Goal: Task Accomplishment & Management: Manage account settings

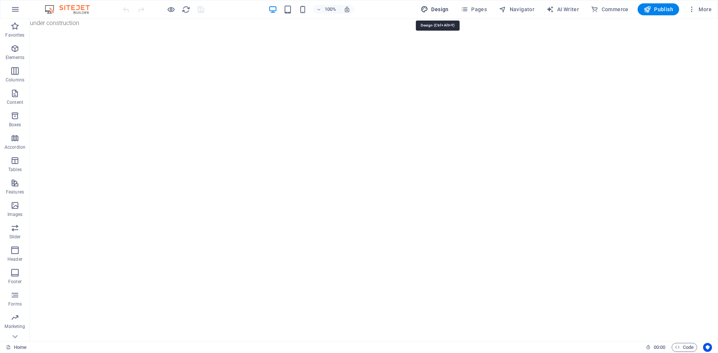
click at [441, 9] on span "Design" at bounding box center [435, 9] width 28 height 7
select select "px"
select select "300"
select select "px"
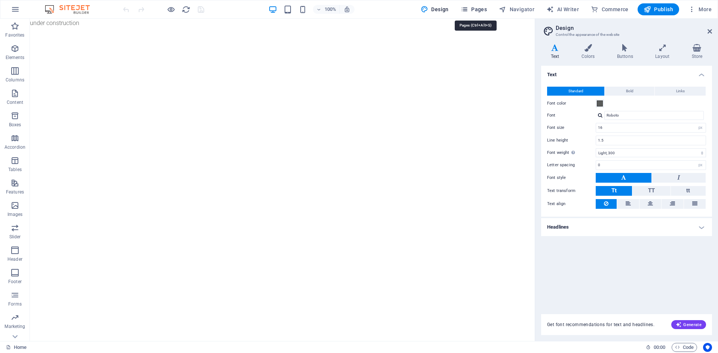
click at [482, 9] on span "Pages" at bounding box center [474, 9] width 26 height 7
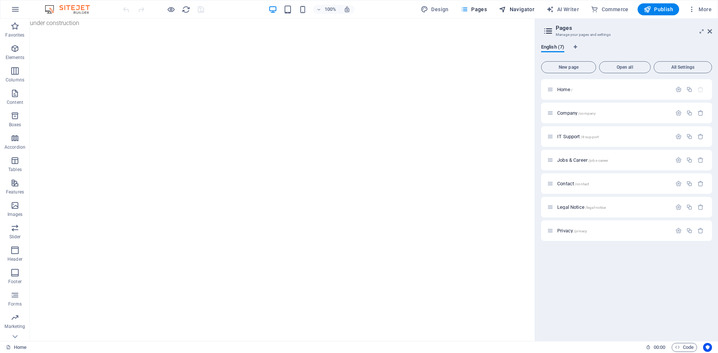
click at [528, 6] on span "Navigator" at bounding box center [517, 9] width 36 height 7
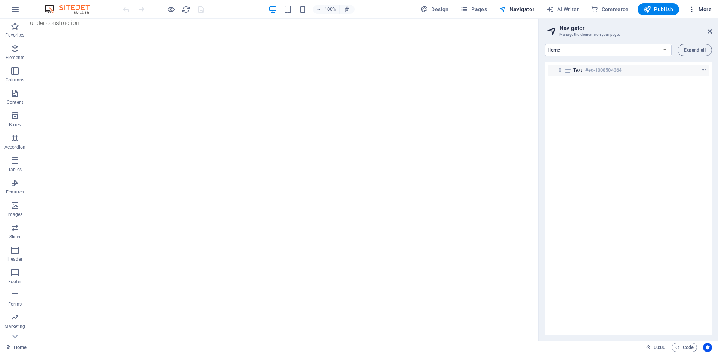
click at [696, 6] on span "More" at bounding box center [700, 9] width 24 height 7
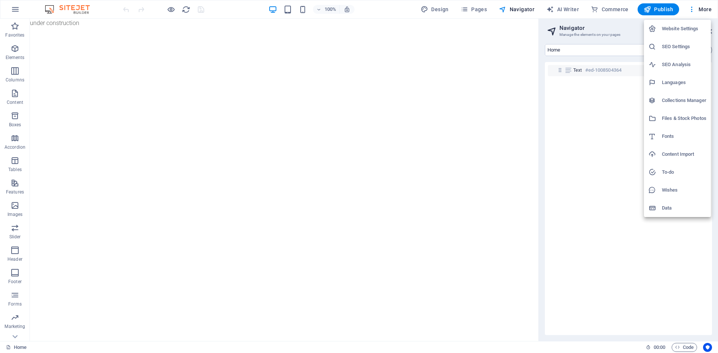
click at [108, 7] on div at bounding box center [359, 176] width 718 height 353
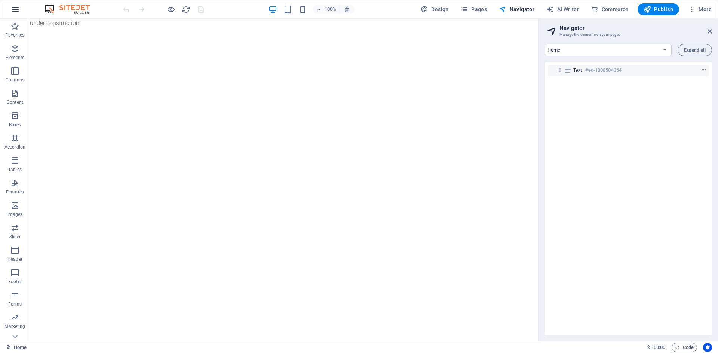
click at [16, 14] on button "button" at bounding box center [15, 9] width 18 height 18
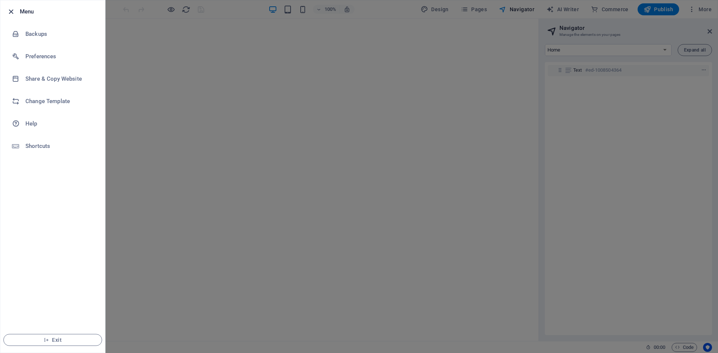
click at [14, 10] on icon "button" at bounding box center [11, 11] width 9 height 9
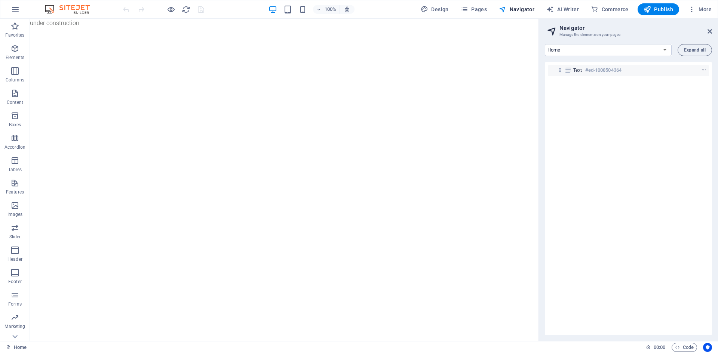
click at [713, 28] on aside "Navigator Manage the elements on your pages Home Company IT Support Jobs & Care…" at bounding box center [627, 180] width 179 height 323
click at [689, 8] on icon "button" at bounding box center [691, 9] width 7 height 7
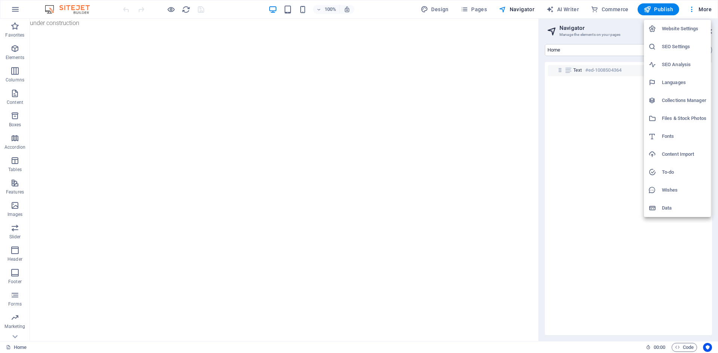
click at [268, 173] on div at bounding box center [359, 176] width 718 height 353
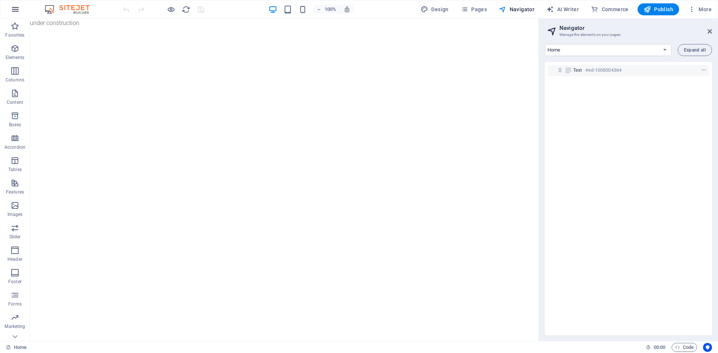
click at [11, 6] on icon "button" at bounding box center [15, 9] width 9 height 9
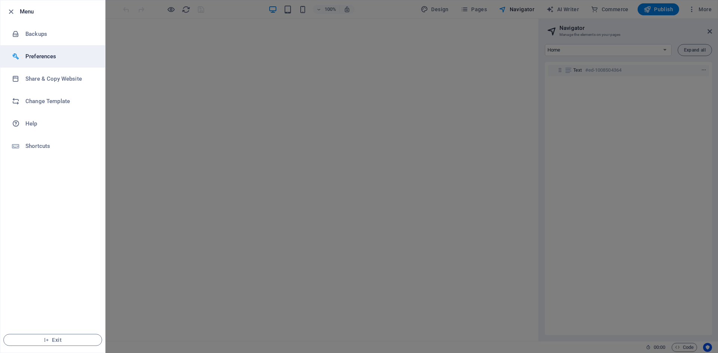
click at [65, 53] on h6 "Preferences" at bounding box center [59, 56] width 69 height 9
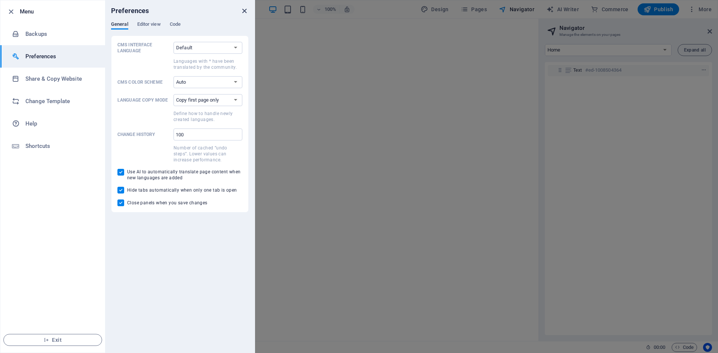
click at [244, 10] on icon "close" at bounding box center [244, 11] width 9 height 9
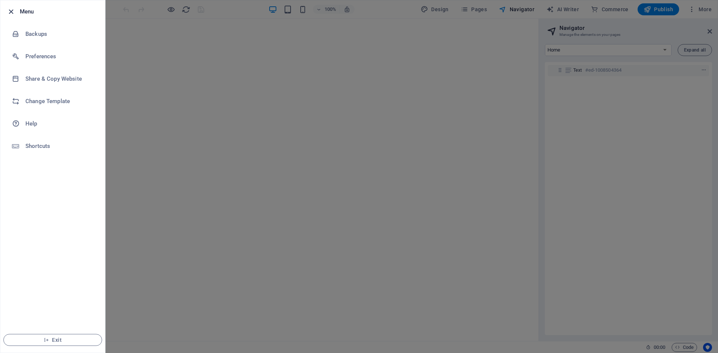
click at [12, 12] on icon "button" at bounding box center [11, 11] width 9 height 9
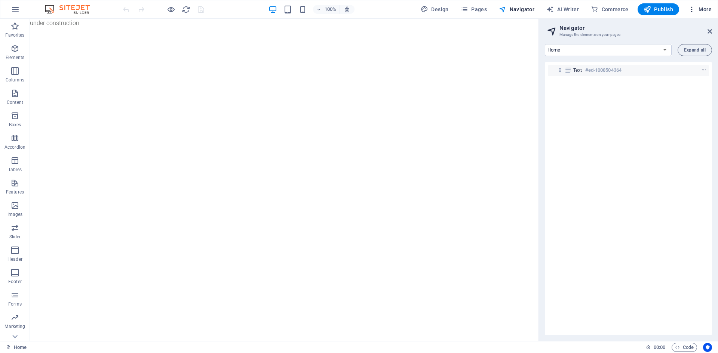
click at [692, 9] on icon "button" at bounding box center [691, 9] width 7 height 7
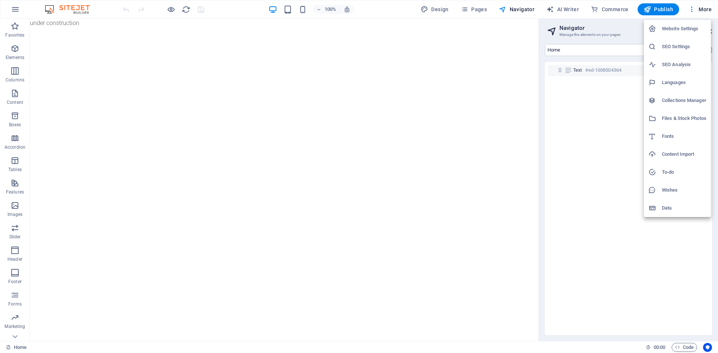
click at [178, 70] on div at bounding box center [359, 176] width 718 height 353
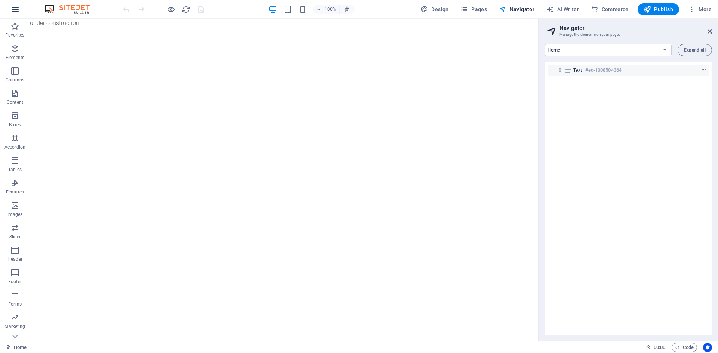
click at [13, 7] on icon "button" at bounding box center [15, 9] width 9 height 9
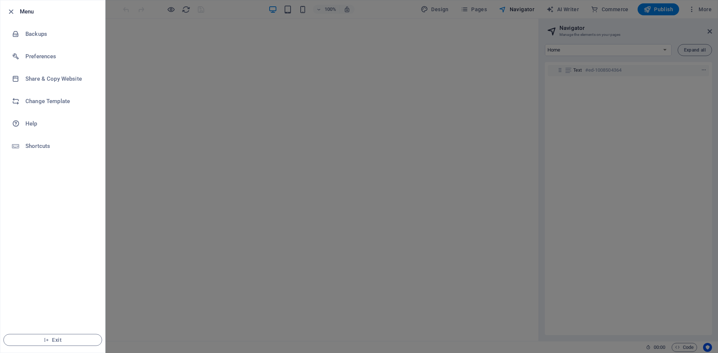
click at [207, 103] on div at bounding box center [359, 176] width 718 height 353
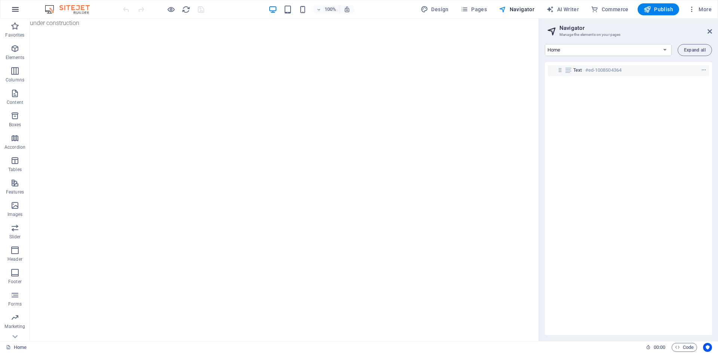
click at [13, 10] on icon "button" at bounding box center [15, 9] width 9 height 9
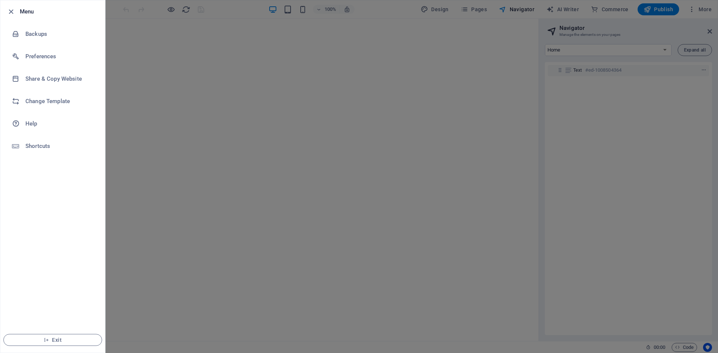
click at [28, 12] on h6 "Menu" at bounding box center [59, 11] width 79 height 9
click at [44, 347] on li "Exit" at bounding box center [52, 339] width 105 height 25
click at [44, 343] on button "Exit" at bounding box center [52, 340] width 99 height 12
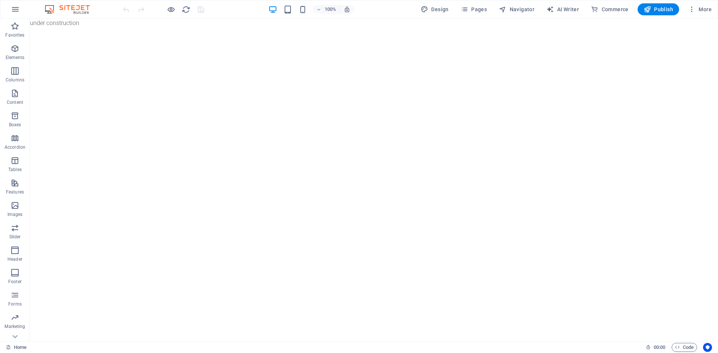
scroll to position [36, 0]
click at [690, 10] on icon "button" at bounding box center [691, 9] width 7 height 7
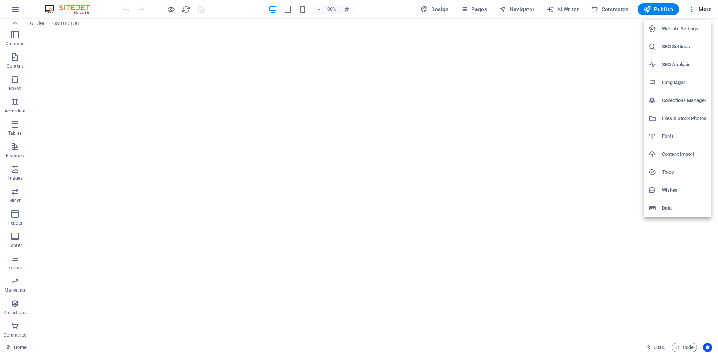
click at [418, 147] on div at bounding box center [359, 176] width 718 height 353
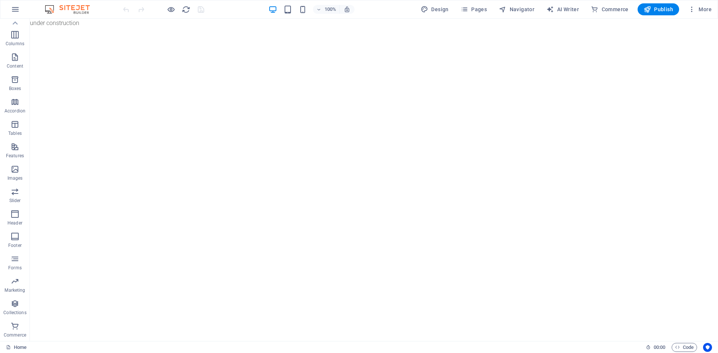
click at [68, 8] on img at bounding box center [71, 9] width 56 height 9
click at [11, 8] on icon "button" at bounding box center [15, 9] width 9 height 9
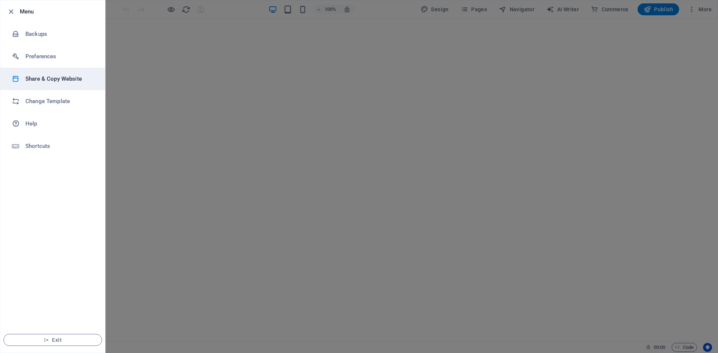
click at [68, 83] on h6 "Share & Copy Website" at bounding box center [59, 78] width 69 height 9
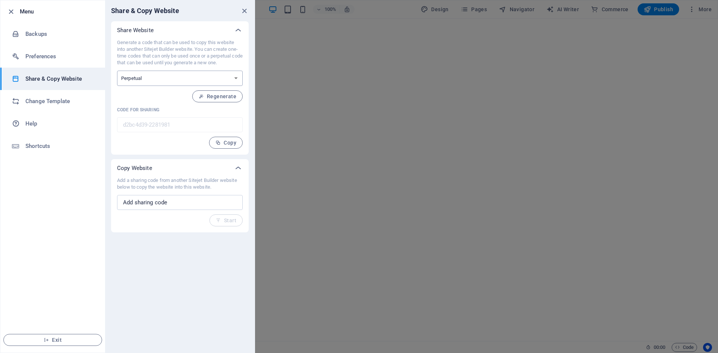
click at [187, 85] on select "One-time Perpetual" at bounding box center [180, 78] width 126 height 15
click at [185, 79] on select "One-time Perpetual" at bounding box center [180, 78] width 126 height 15
click at [141, 202] on input "text" at bounding box center [180, 202] width 126 height 15
click at [69, 104] on h6 "Change Template" at bounding box center [59, 101] width 69 height 9
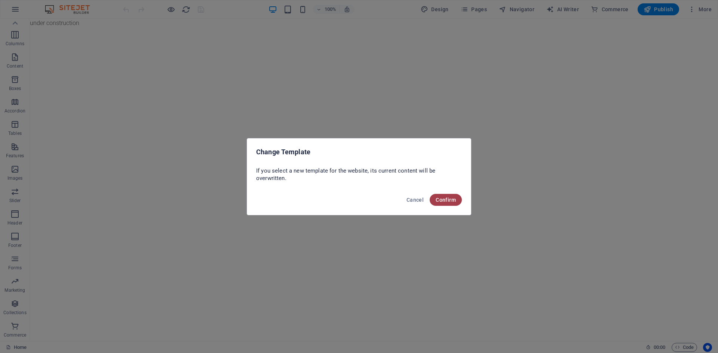
click at [449, 201] on span "Confirm" at bounding box center [446, 200] width 20 height 6
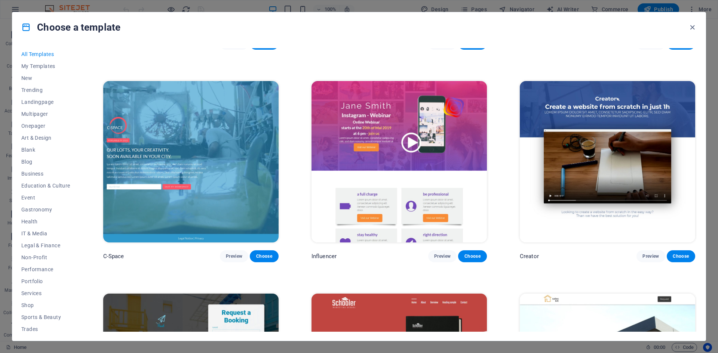
scroll to position [11781, 0]
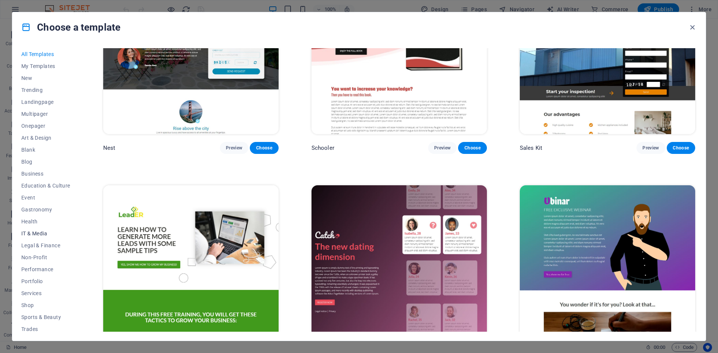
click at [36, 234] on span "IT & Media" at bounding box center [45, 234] width 49 height 6
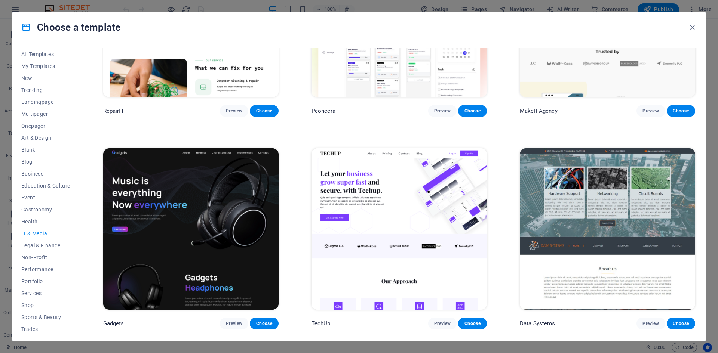
scroll to position [0, 0]
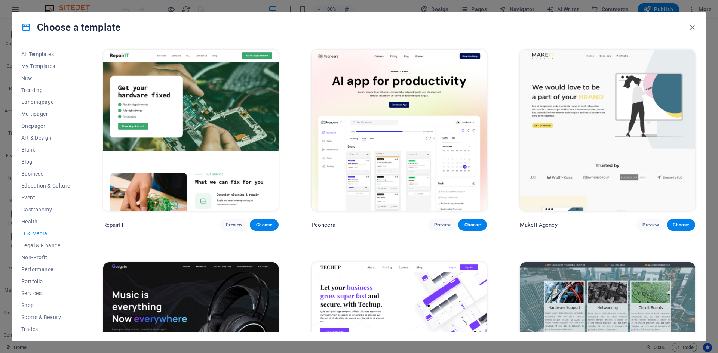
click at [230, 20] on div "Choose a template" at bounding box center [358, 27] width 693 height 30
click at [30, 76] on span "New" at bounding box center [45, 78] width 49 height 6
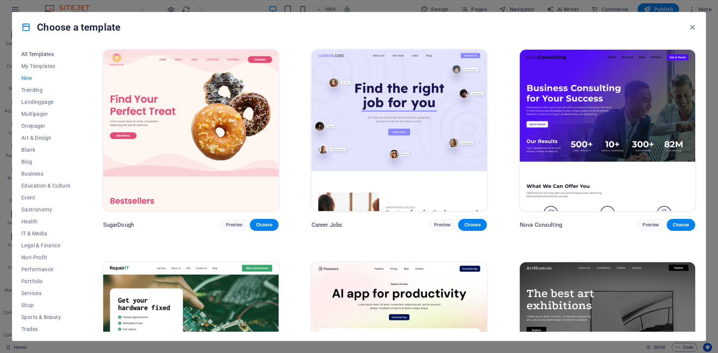
click at [43, 53] on span "All Templates" at bounding box center [45, 54] width 49 height 6
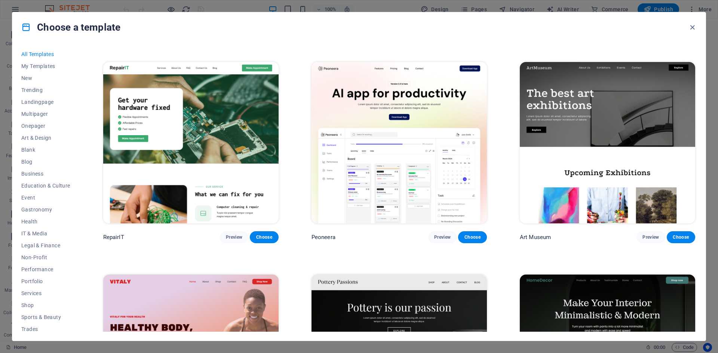
scroll to position [150, 0]
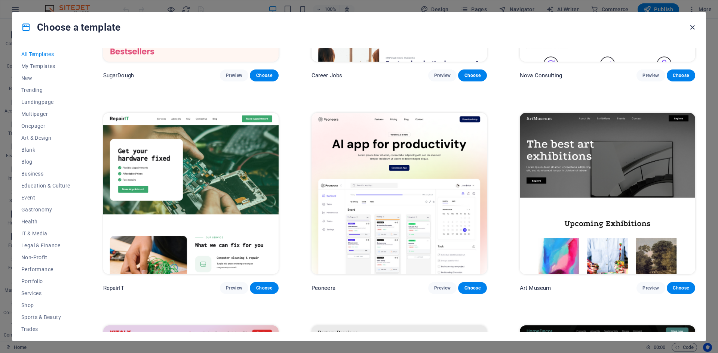
drag, startPoint x: 695, startPoint y: 29, endPoint x: 651, endPoint y: 13, distance: 46.5
click at [695, 29] on icon "button" at bounding box center [692, 27] width 9 height 9
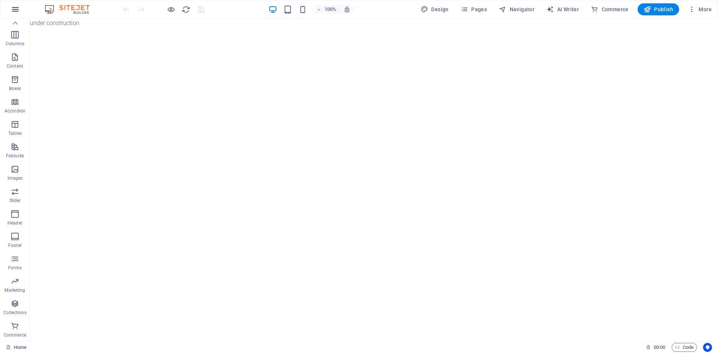
click at [14, 11] on icon "button" at bounding box center [15, 9] width 9 height 9
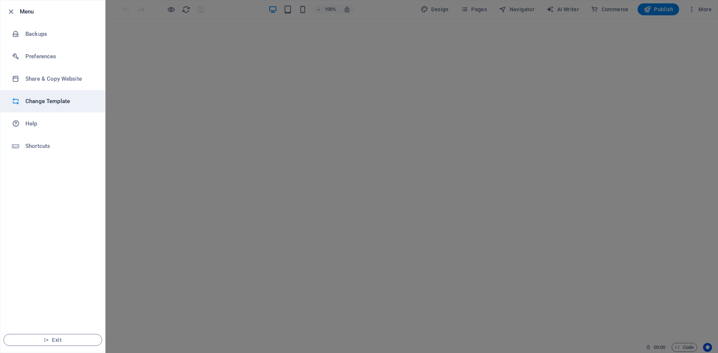
click at [41, 99] on h6 "Change Template" at bounding box center [59, 101] width 69 height 9
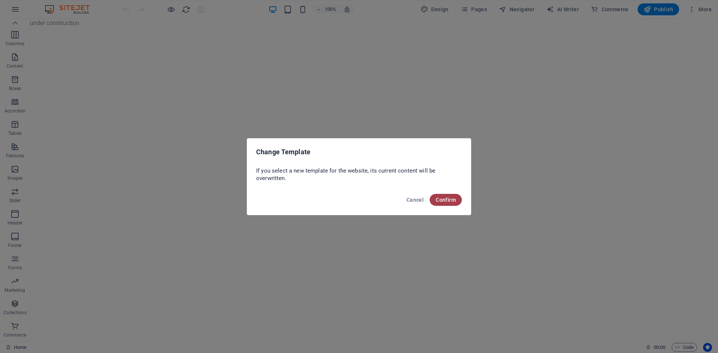
click at [439, 197] on span "Confirm" at bounding box center [446, 200] width 20 height 6
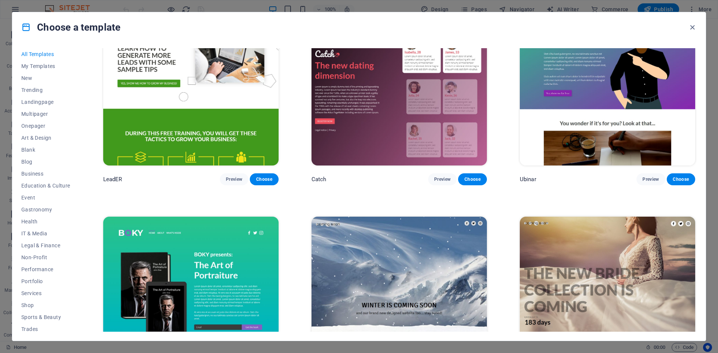
scroll to position [11880, 0]
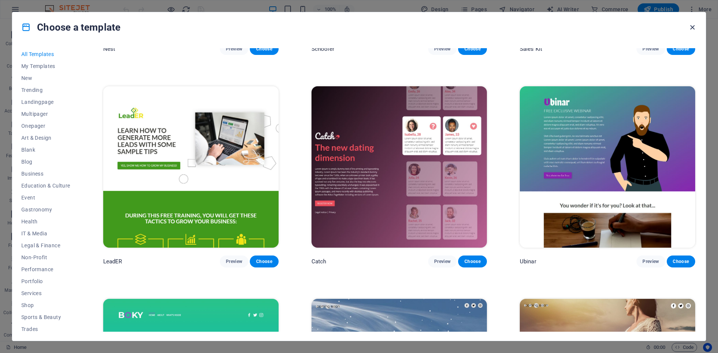
drag, startPoint x: 692, startPoint y: 25, endPoint x: 665, endPoint y: 1, distance: 36.0
click at [692, 25] on icon "button" at bounding box center [692, 27] width 9 height 9
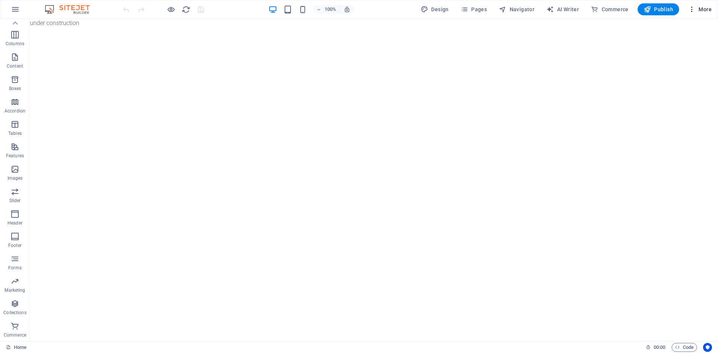
click at [695, 6] on icon "button" at bounding box center [691, 9] width 7 height 7
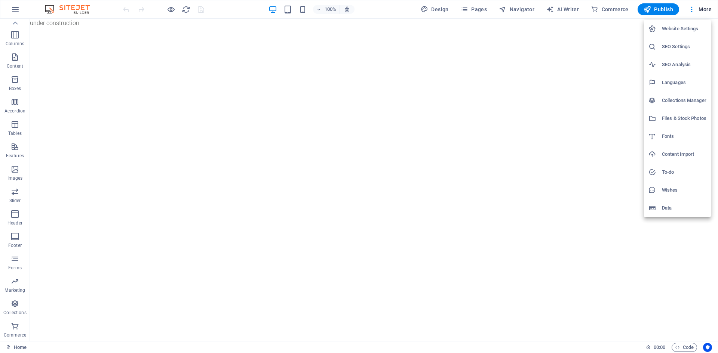
click at [16, 7] on div at bounding box center [359, 176] width 718 height 353
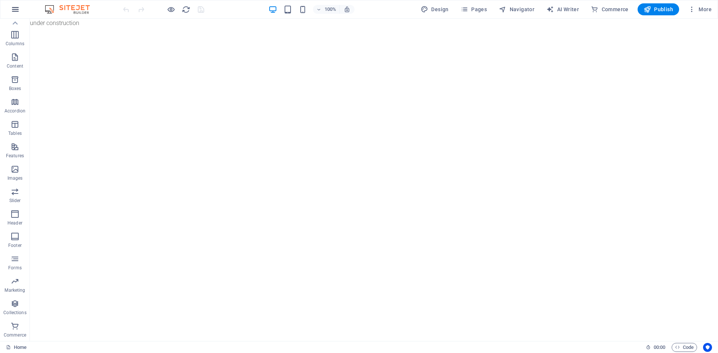
click at [15, 9] on icon "button" at bounding box center [15, 9] width 9 height 9
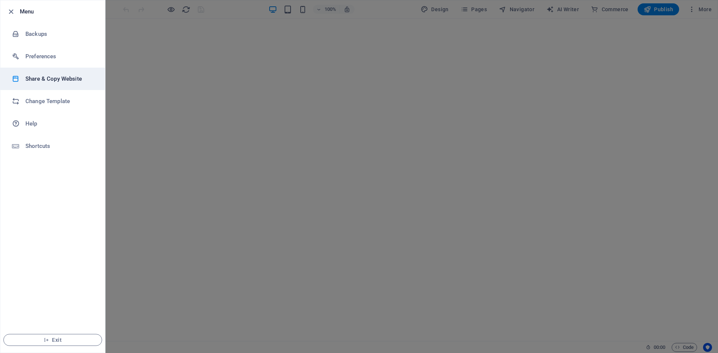
click at [70, 83] on h6 "Share & Copy Website" at bounding box center [59, 78] width 69 height 9
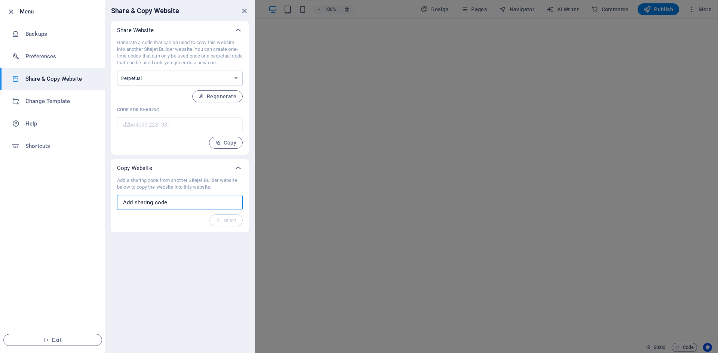
click at [179, 200] on input "text" at bounding box center [180, 202] width 126 height 15
click at [222, 95] on span "Regenerate" at bounding box center [218, 96] width 38 height 6
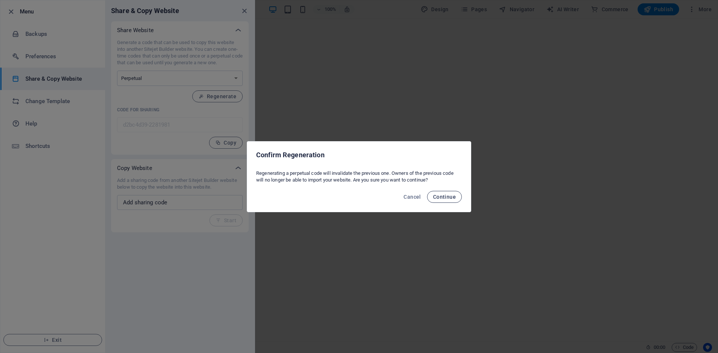
click at [443, 199] on span "Continue" at bounding box center [444, 197] width 23 height 6
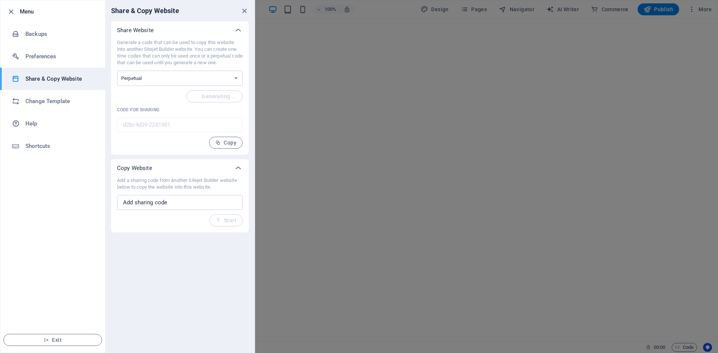
type input "9b2a78c8-2281981"
click at [195, 78] on select "One-time Perpetual" at bounding box center [180, 78] width 126 height 15
click at [188, 207] on input "text" at bounding box center [180, 202] width 126 height 15
click at [51, 125] on h6 "Help" at bounding box center [59, 123] width 69 height 9
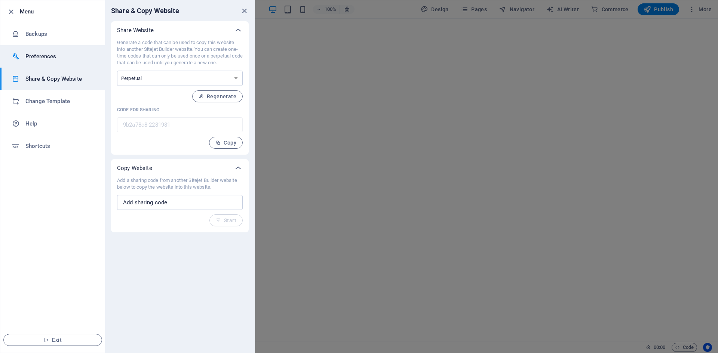
click at [51, 59] on h6 "Preferences" at bounding box center [59, 56] width 69 height 9
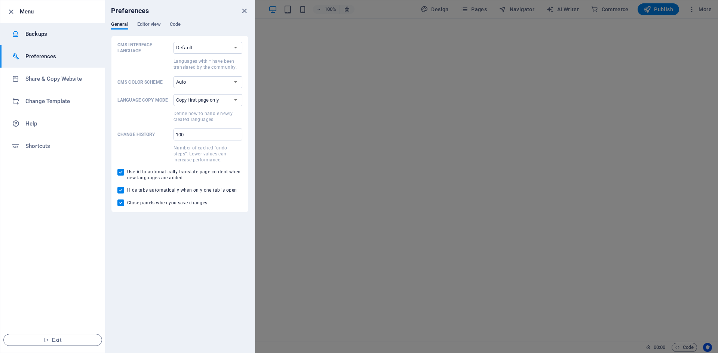
click at [61, 31] on h6 "Backups" at bounding box center [59, 34] width 69 height 9
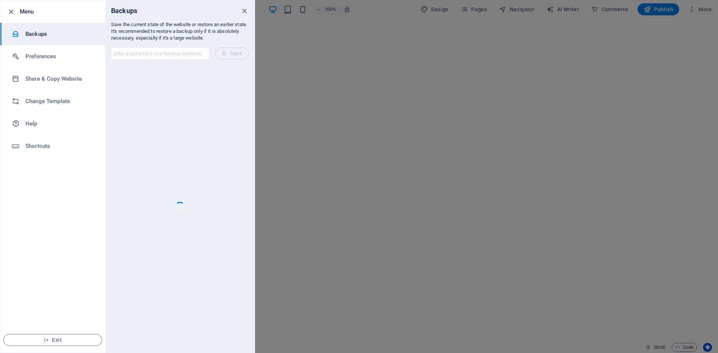
click at [234, 52] on form "​ Save" at bounding box center [180, 53] width 150 height 24
click at [68, 51] on li "Preferences" at bounding box center [52, 56] width 105 height 22
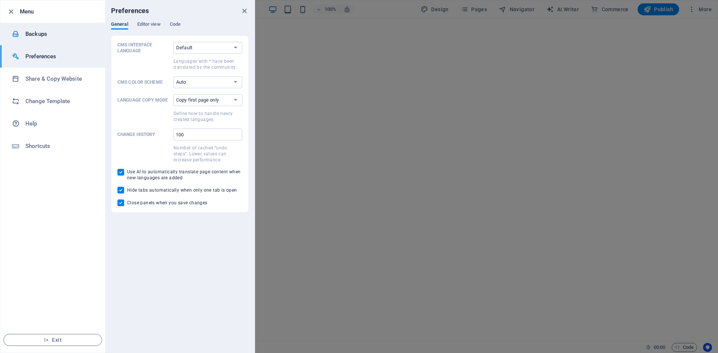
click at [60, 29] on li "Backups" at bounding box center [52, 34] width 105 height 22
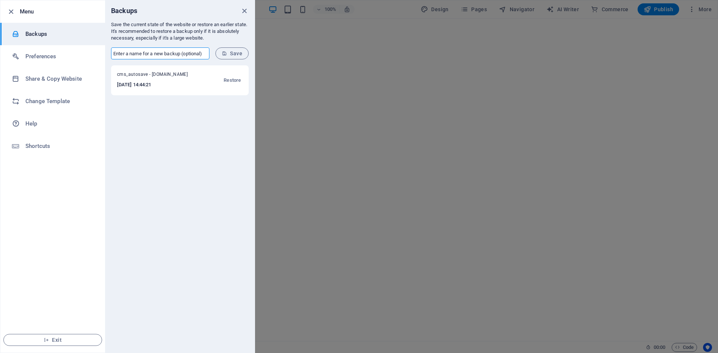
click at [165, 55] on input "text" at bounding box center [160, 53] width 98 height 12
click at [227, 54] on icon "submit" at bounding box center [224, 53] width 5 height 5
click at [231, 80] on span "Restore" at bounding box center [232, 80] width 17 height 9
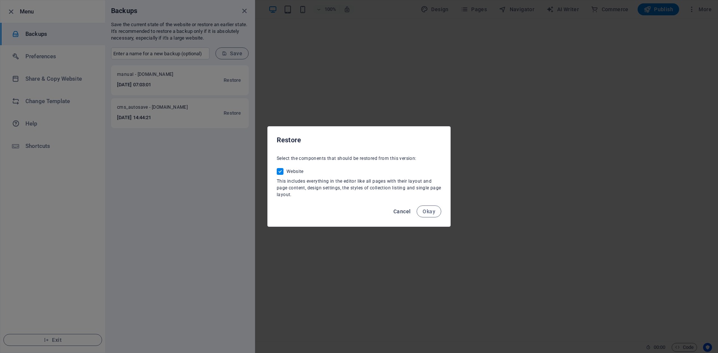
click at [403, 207] on button "Cancel" at bounding box center [401, 212] width 23 height 12
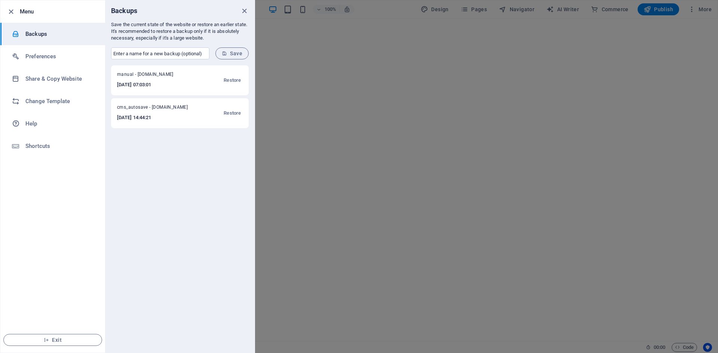
click at [124, 110] on span "cms_autosave - [DOMAIN_NAME]" at bounding box center [157, 108] width 80 height 9
click at [242, 10] on icon "close" at bounding box center [244, 11] width 9 height 9
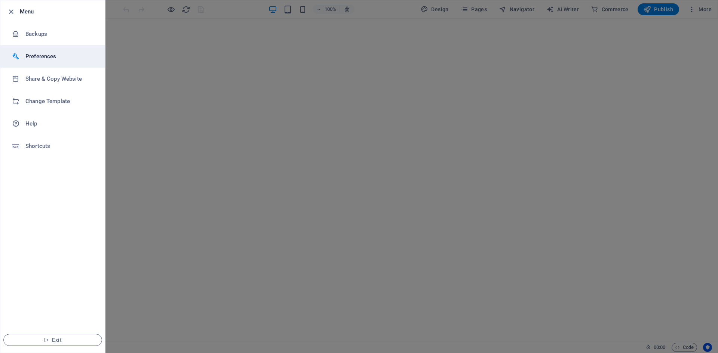
click at [40, 56] on h6 "Preferences" at bounding box center [59, 56] width 69 height 9
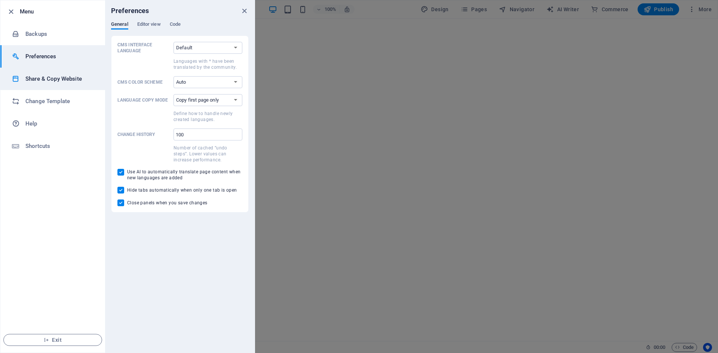
click at [76, 81] on h6 "Share & Copy Website" at bounding box center [59, 78] width 69 height 9
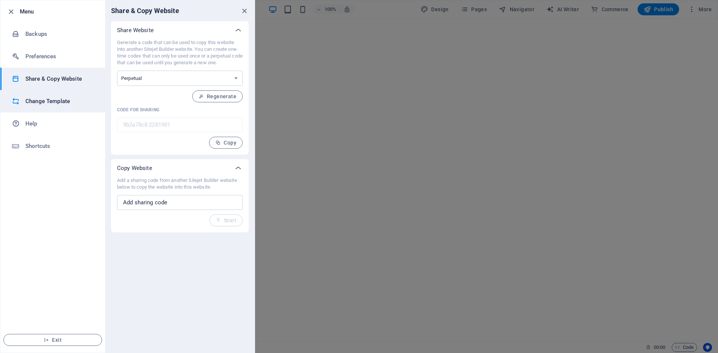
click at [64, 100] on h6 "Change Template" at bounding box center [59, 101] width 69 height 9
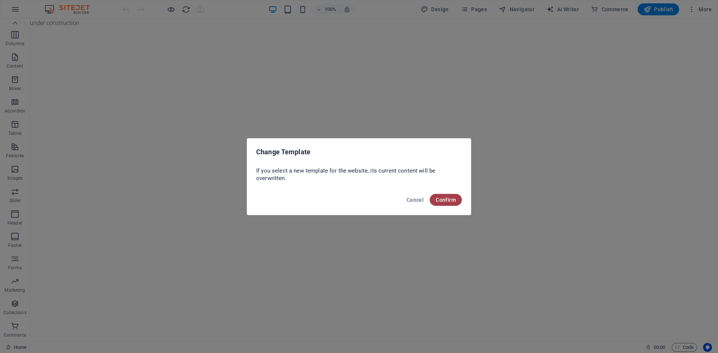
click at [447, 194] on button "Confirm" at bounding box center [446, 200] width 32 height 12
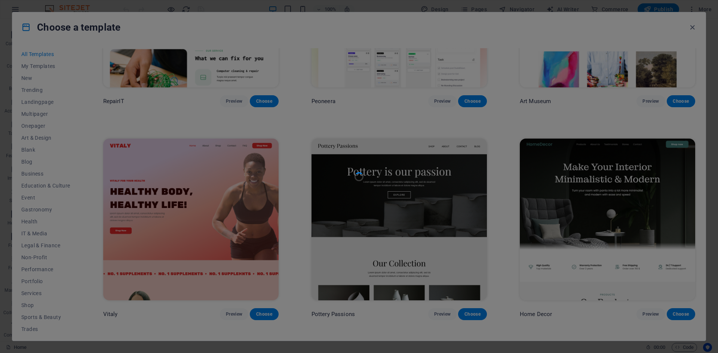
scroll to position [561, 0]
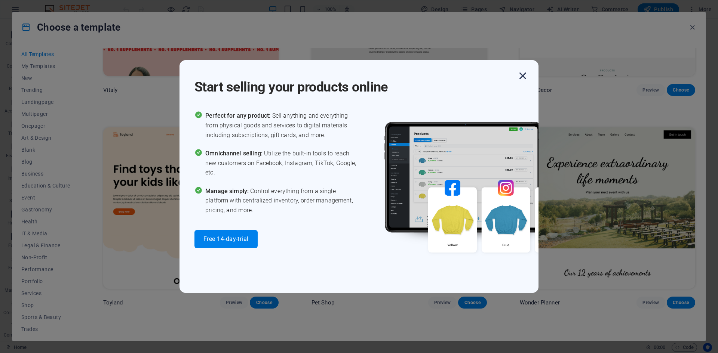
click at [521, 74] on icon "button" at bounding box center [522, 75] width 13 height 13
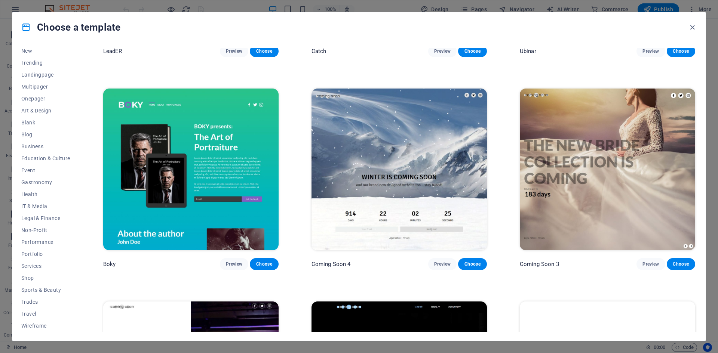
scroll to position [11968, 0]
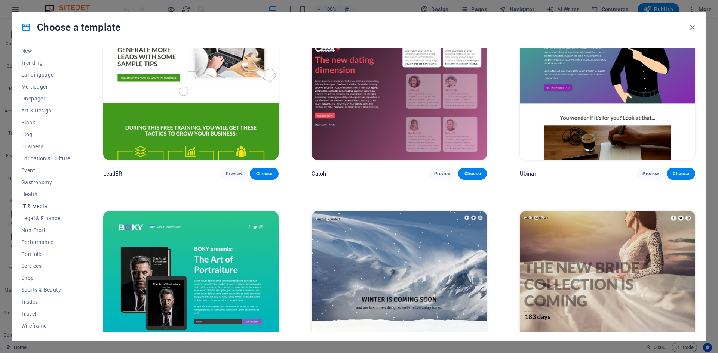
click at [23, 204] on span "IT & Media" at bounding box center [45, 206] width 49 height 6
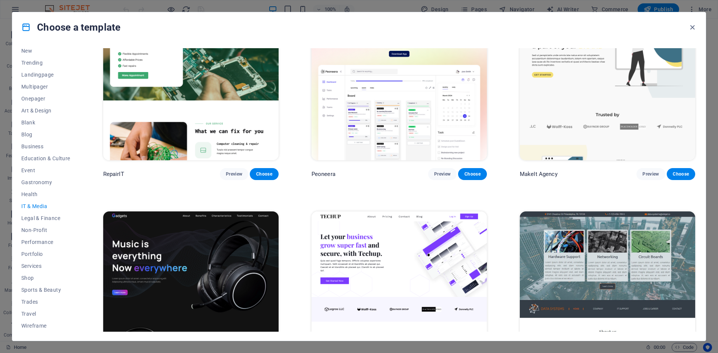
scroll to position [0, 0]
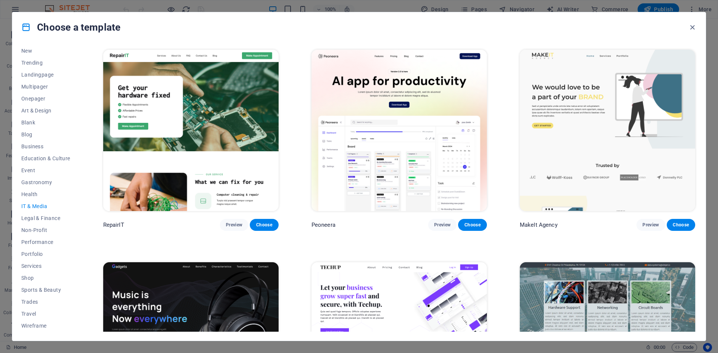
click at [231, 131] on img at bounding box center [190, 131] width 175 height 162
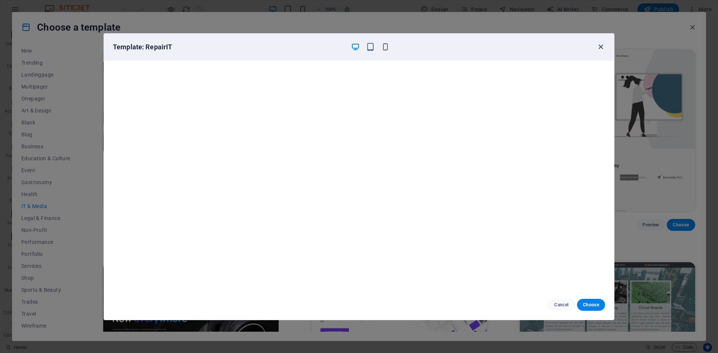
click at [600, 47] on icon "button" at bounding box center [600, 47] width 9 height 9
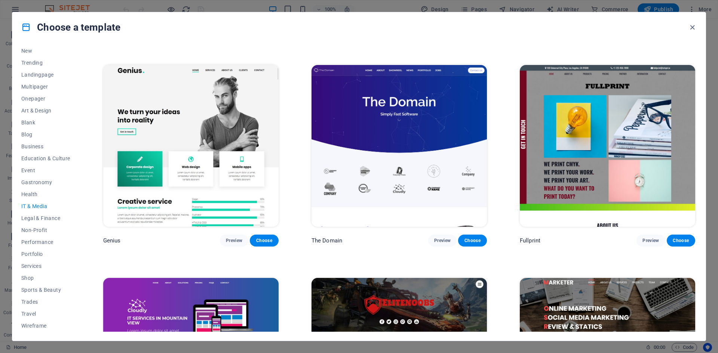
scroll to position [411, 0]
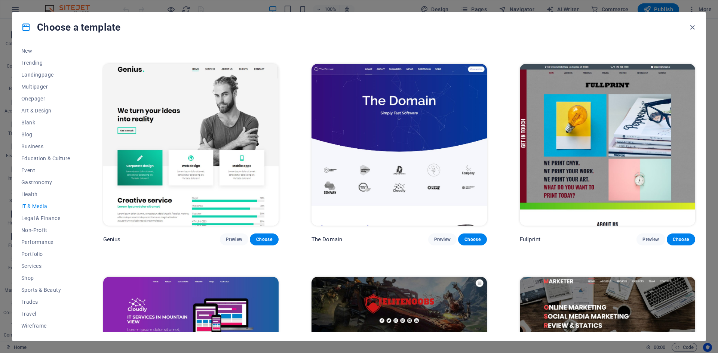
click at [188, 123] on img at bounding box center [190, 145] width 175 height 162
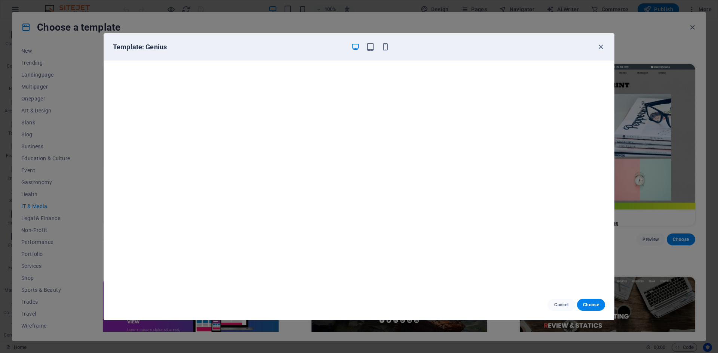
scroll to position [2, 0]
click at [598, 48] on icon "button" at bounding box center [600, 47] width 9 height 9
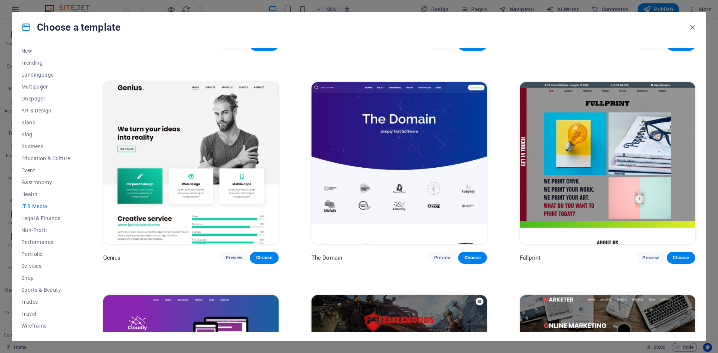
scroll to position [374, 0]
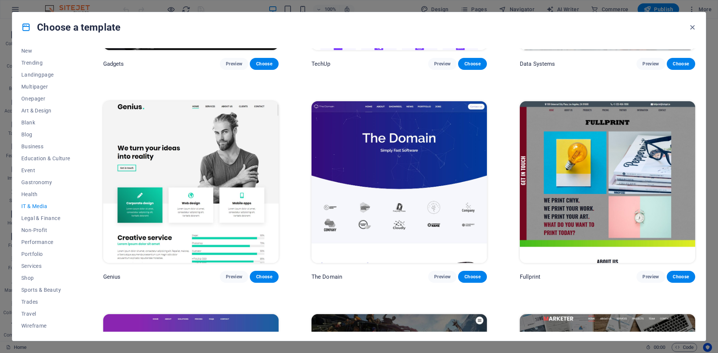
click at [395, 158] on img at bounding box center [398, 182] width 175 height 162
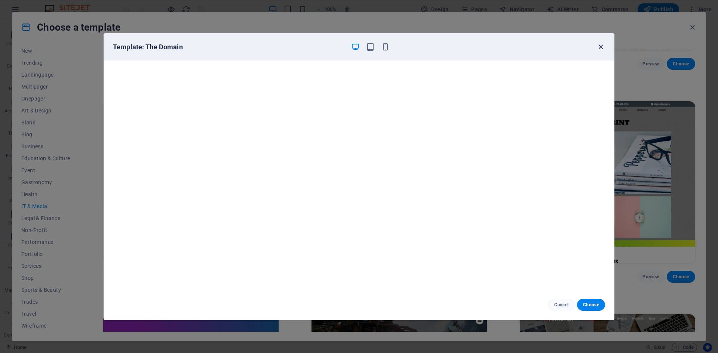
click at [602, 45] on icon "button" at bounding box center [600, 47] width 9 height 9
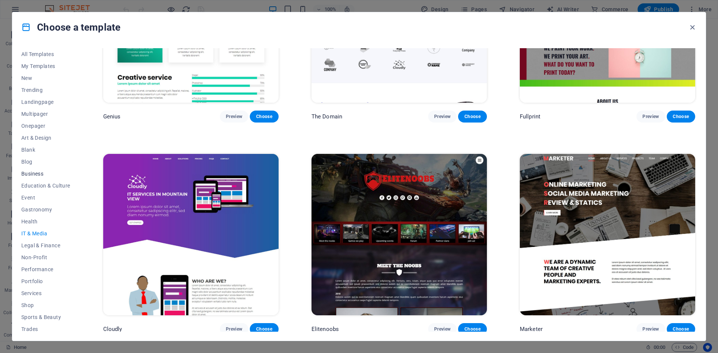
scroll to position [27, 0]
click at [696, 24] on icon "button" at bounding box center [692, 27] width 9 height 9
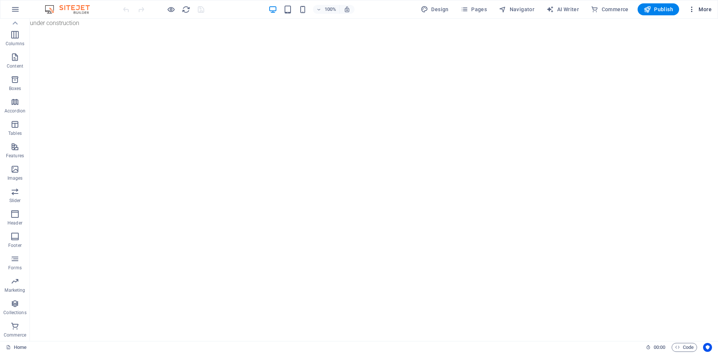
click at [690, 8] on icon "button" at bounding box center [691, 9] width 7 height 7
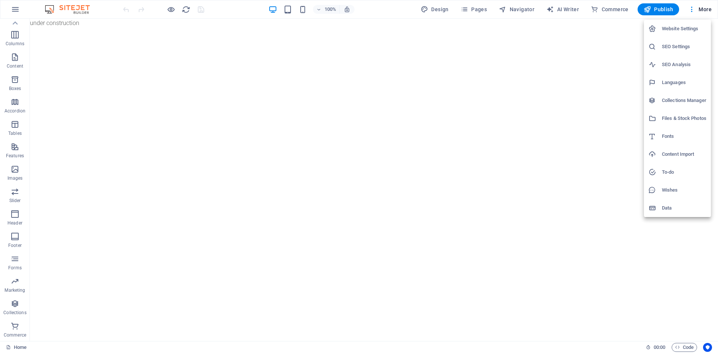
click at [490, 61] on div at bounding box center [359, 176] width 718 height 353
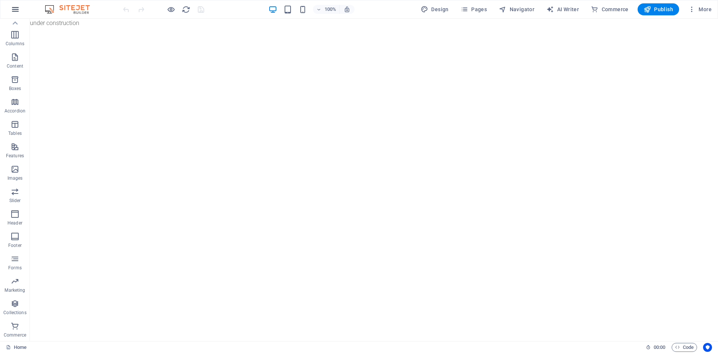
click at [18, 11] on icon "button" at bounding box center [15, 9] width 9 height 9
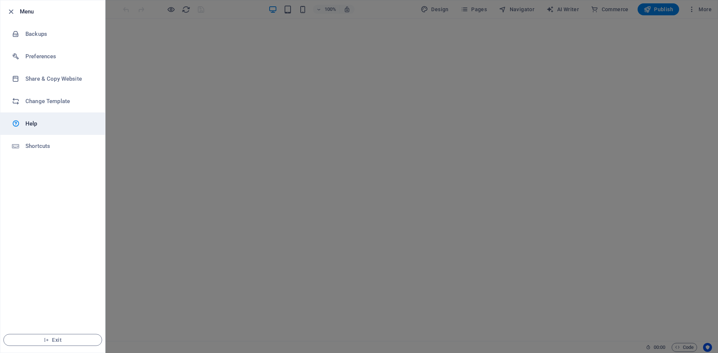
click at [53, 124] on h6 "Help" at bounding box center [59, 123] width 69 height 9
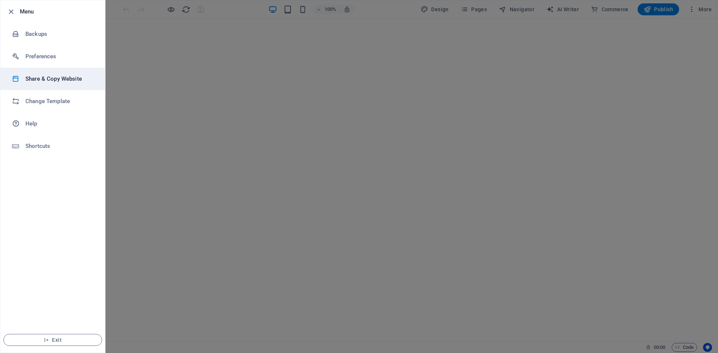
click at [84, 73] on li "Share & Copy Website" at bounding box center [52, 79] width 105 height 22
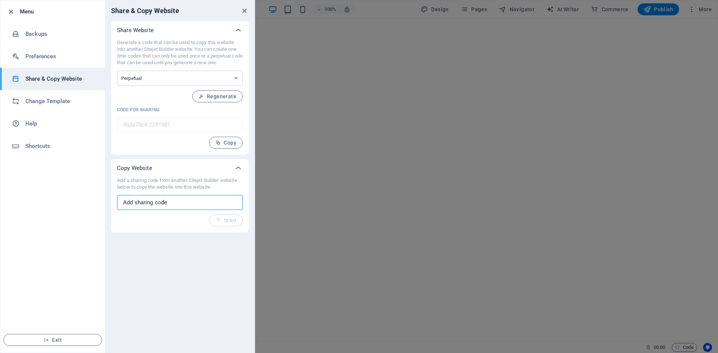
click at [162, 205] on input "text" at bounding box center [180, 202] width 126 height 15
click at [50, 101] on h6 "Change Template" at bounding box center [59, 101] width 69 height 9
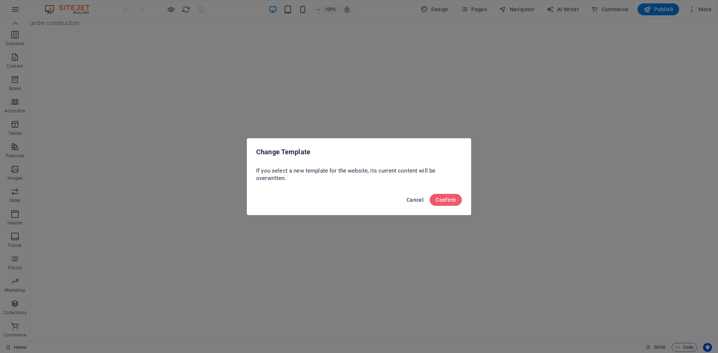
click at [418, 200] on span "Cancel" at bounding box center [414, 200] width 17 height 6
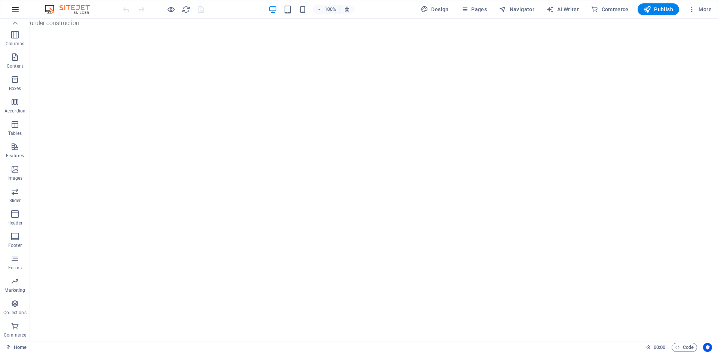
click at [14, 16] on button "button" at bounding box center [15, 9] width 18 height 18
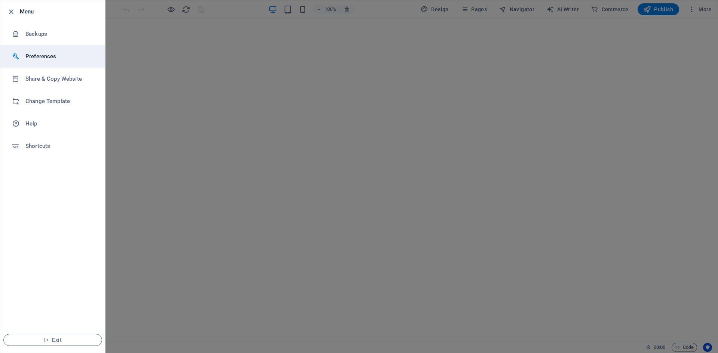
click at [74, 58] on h6 "Preferences" at bounding box center [59, 56] width 69 height 9
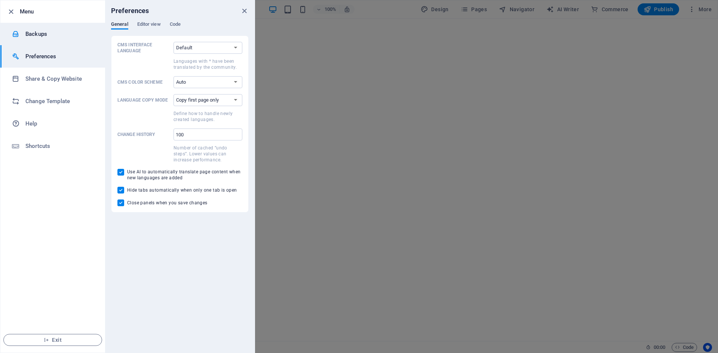
click at [45, 31] on h6 "Backups" at bounding box center [59, 34] width 69 height 9
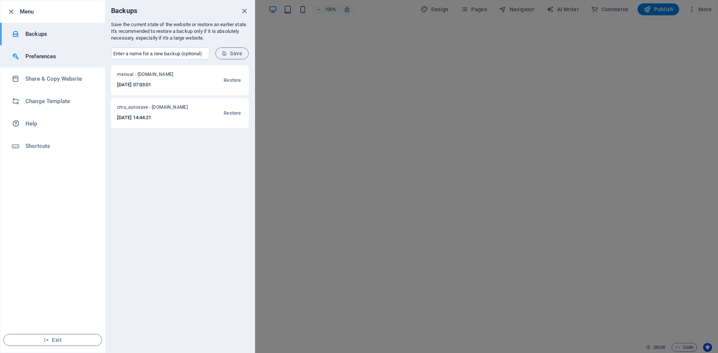
click at [75, 62] on li "Preferences" at bounding box center [52, 56] width 105 height 22
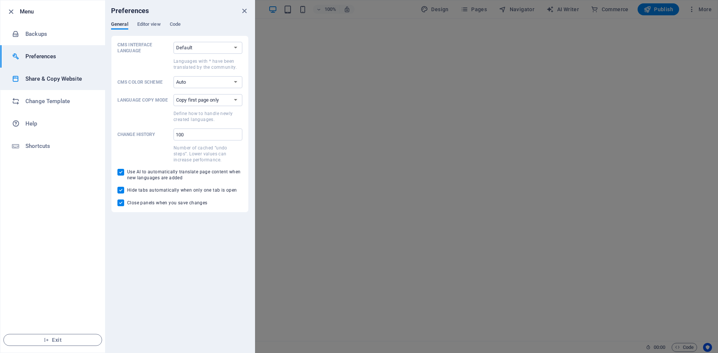
click at [55, 80] on h6 "Share & Copy Website" at bounding box center [59, 78] width 69 height 9
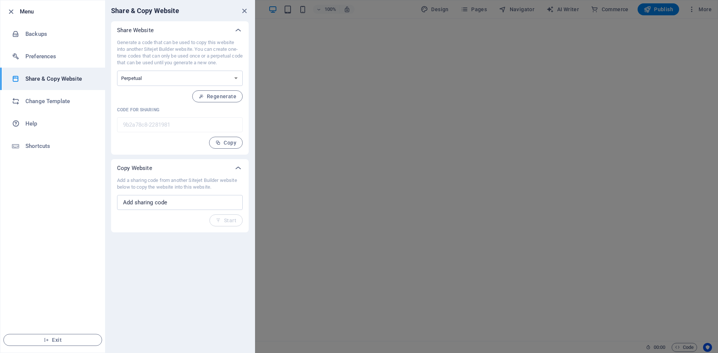
click at [149, 116] on div "Generate a code that can be used to copy this website into another Sitejet Buil…" at bounding box center [180, 94] width 126 height 110
click at [77, 100] on h6 "Change Template" at bounding box center [59, 101] width 69 height 9
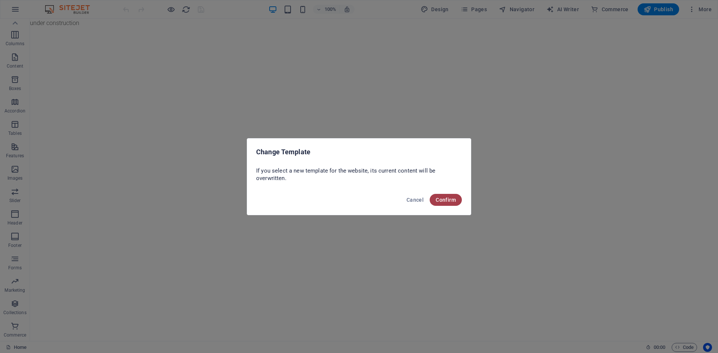
click at [455, 201] on span "Confirm" at bounding box center [446, 200] width 20 height 6
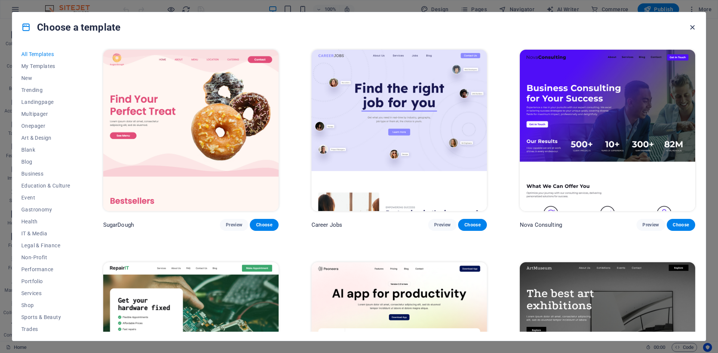
click at [693, 27] on icon "button" at bounding box center [692, 27] width 9 height 9
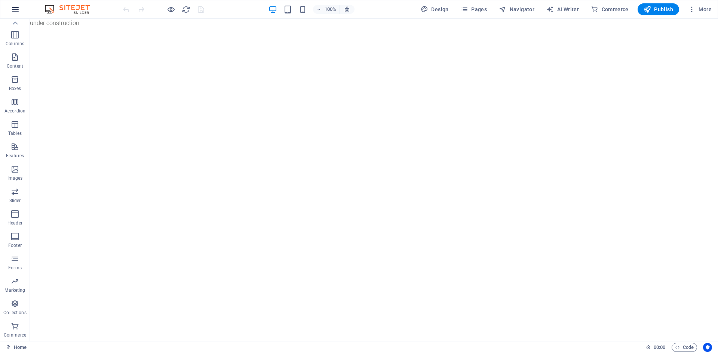
click at [14, 7] on icon "button" at bounding box center [15, 9] width 9 height 9
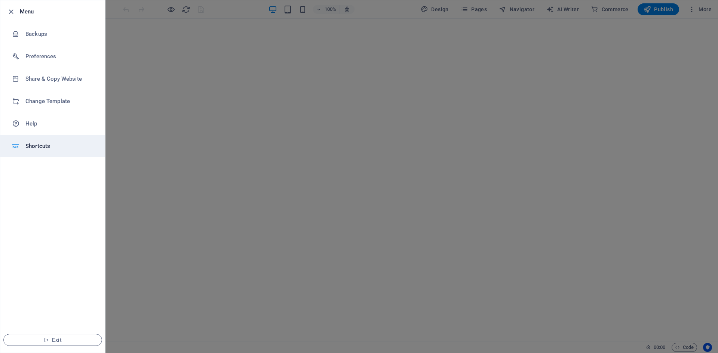
click at [46, 145] on h6 "Shortcuts" at bounding box center [59, 146] width 69 height 9
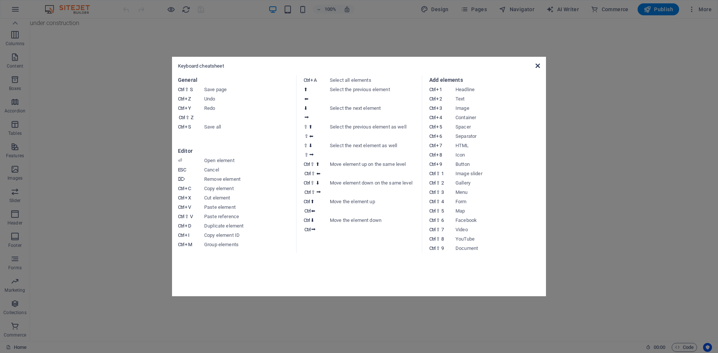
click at [538, 67] on icon at bounding box center [537, 66] width 4 height 6
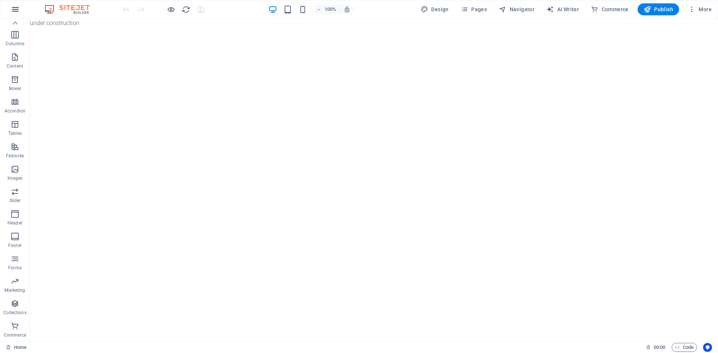
click at [17, 12] on icon "button" at bounding box center [15, 9] width 9 height 9
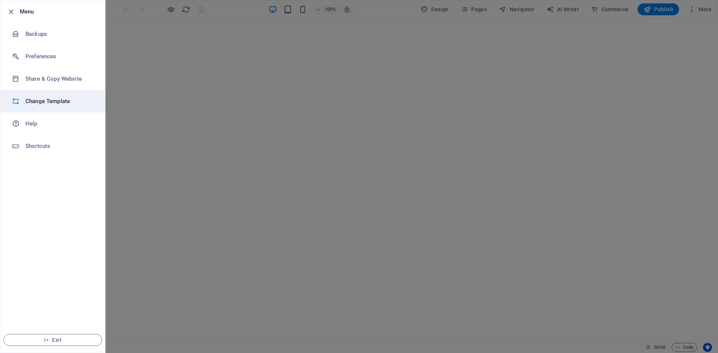
click at [59, 103] on h6 "Change Template" at bounding box center [59, 101] width 69 height 9
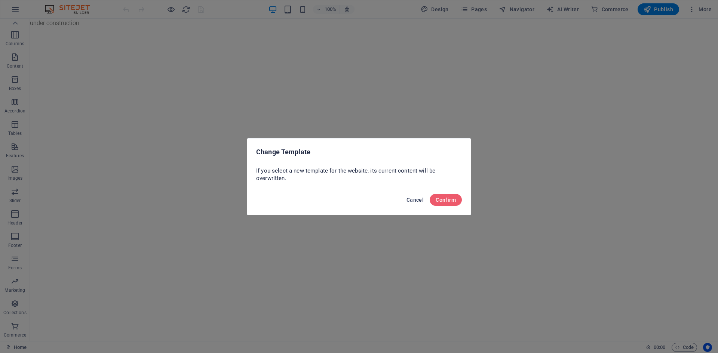
drag, startPoint x: 415, startPoint y: 200, endPoint x: 180, endPoint y: 64, distance: 271.5
click at [415, 200] on span "Cancel" at bounding box center [414, 200] width 17 height 6
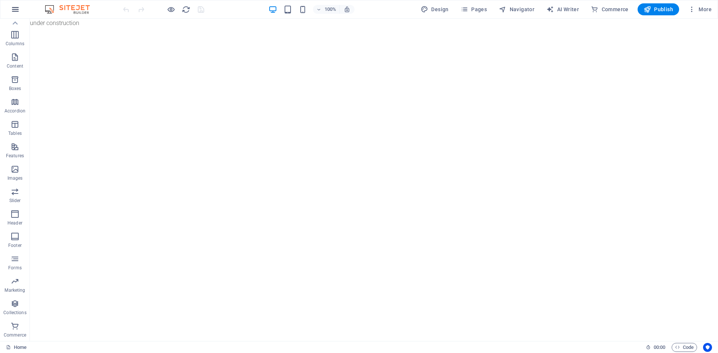
click at [13, 6] on icon "button" at bounding box center [15, 9] width 9 height 9
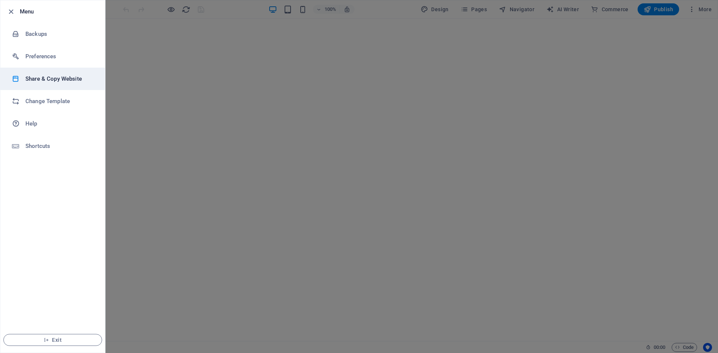
click at [76, 75] on h6 "Share & Copy Website" at bounding box center [59, 78] width 69 height 9
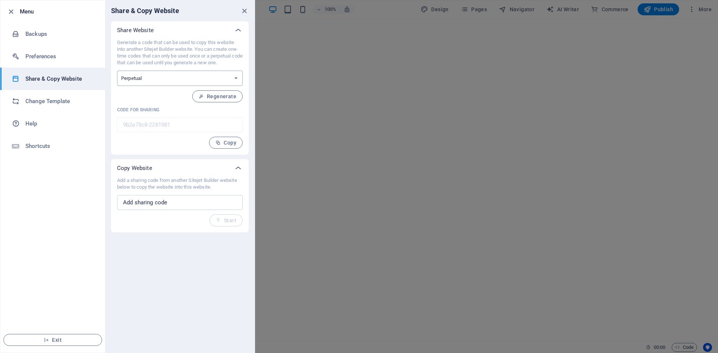
click at [153, 78] on select "One-time Perpetual" at bounding box center [180, 78] width 126 height 15
select select "onetime"
click at [117, 71] on select "One-time Perpetual" at bounding box center [180, 78] width 126 height 15
click at [156, 80] on select "One-time Perpetual" at bounding box center [180, 78] width 126 height 15
select select "perpetual"
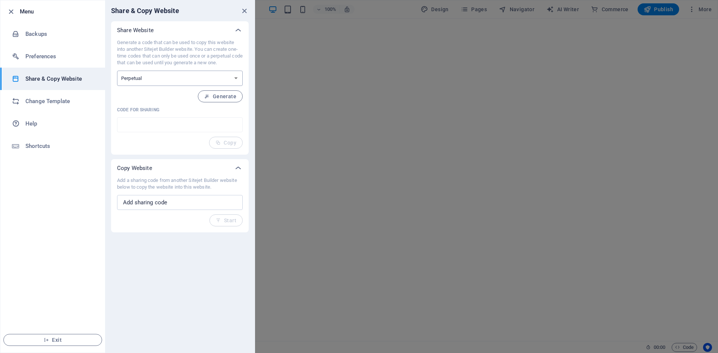
click at [117, 71] on select "One-time Perpetual" at bounding box center [180, 78] width 126 height 15
type input "9b2a78c8-2281981"
click at [230, 144] on span "Copy" at bounding box center [225, 143] width 21 height 6
click at [244, 10] on icon "close" at bounding box center [244, 11] width 9 height 9
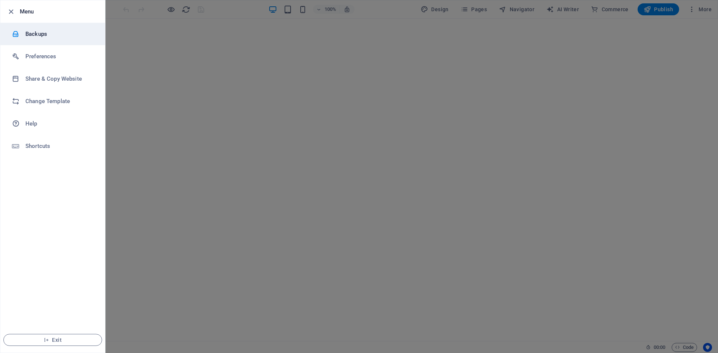
click at [43, 35] on h6 "Backups" at bounding box center [59, 34] width 69 height 9
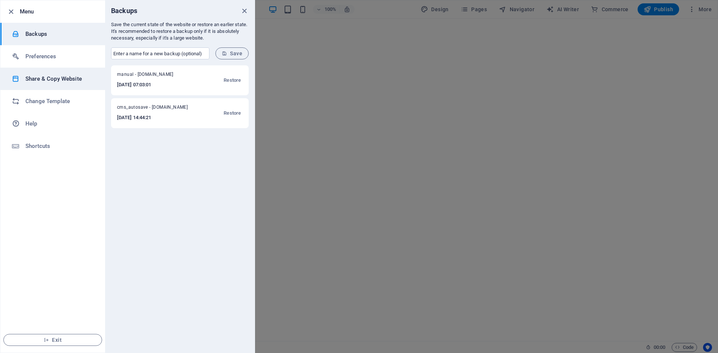
click at [46, 83] on h6 "Share & Copy Website" at bounding box center [59, 78] width 69 height 9
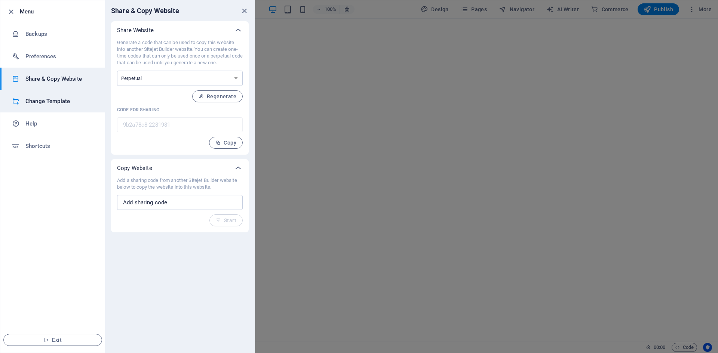
click at [57, 100] on h6 "Change Template" at bounding box center [59, 101] width 69 height 9
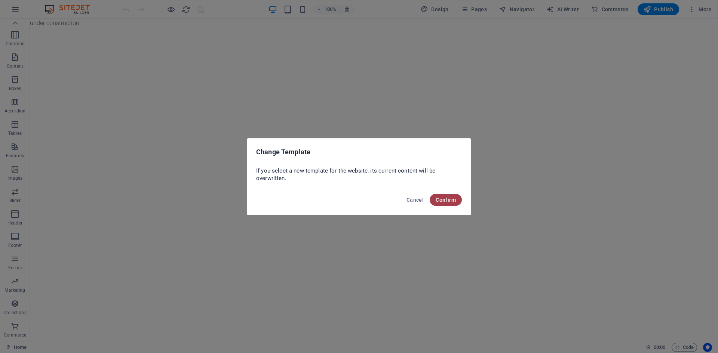
click at [443, 201] on span "Confirm" at bounding box center [446, 200] width 20 height 6
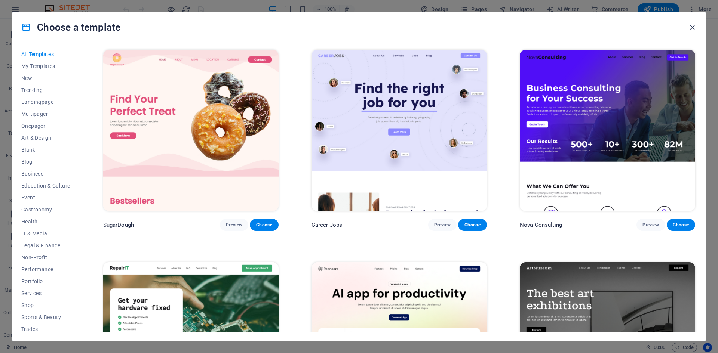
click at [691, 29] on icon "button" at bounding box center [692, 27] width 9 height 9
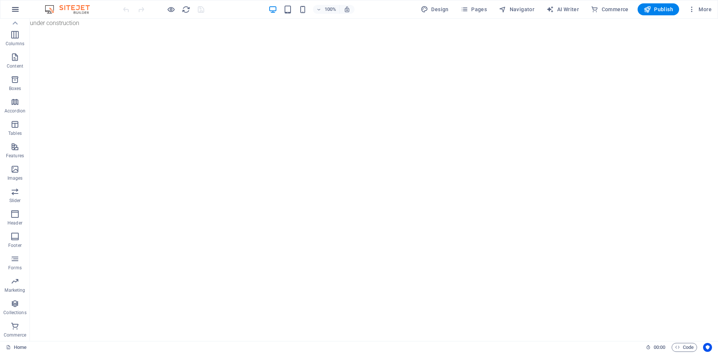
click at [13, 9] on icon "button" at bounding box center [15, 9] width 9 height 9
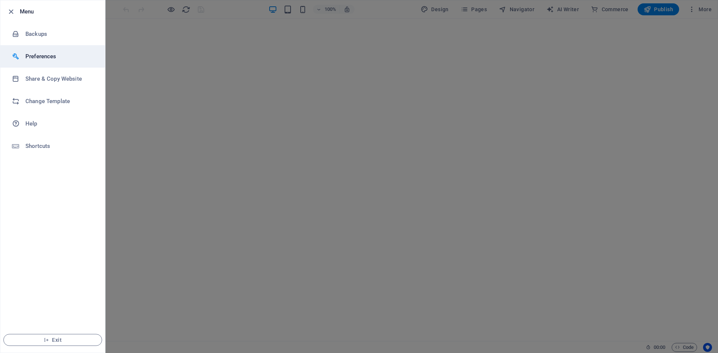
click at [47, 56] on h6 "Preferences" at bounding box center [59, 56] width 69 height 9
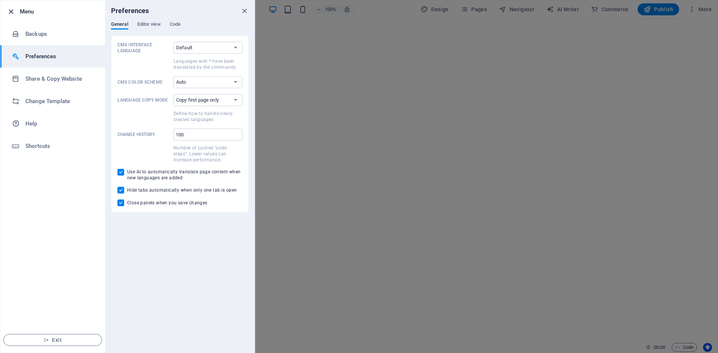
click at [10, 11] on icon "button" at bounding box center [11, 11] width 9 height 9
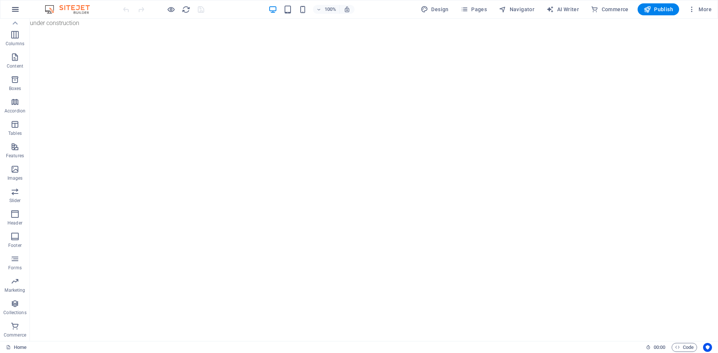
click at [17, 7] on icon "button" at bounding box center [15, 9] width 9 height 9
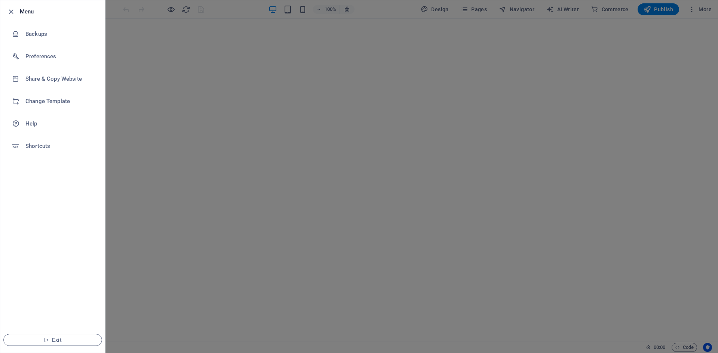
click at [89, 3] on li "Menu" at bounding box center [52, 11] width 105 height 22
click at [30, 10] on h6 "Menu" at bounding box center [59, 11] width 79 height 9
drag, startPoint x: 629, startPoint y: 22, endPoint x: 606, endPoint y: 27, distance: 23.8
click at [629, 22] on div at bounding box center [359, 176] width 718 height 353
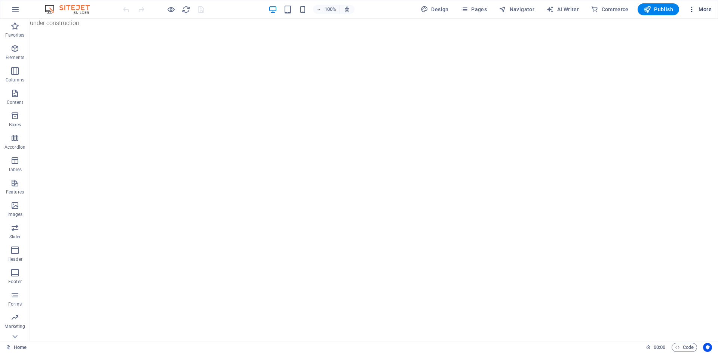
click at [692, 13] on icon "button" at bounding box center [691, 9] width 7 height 7
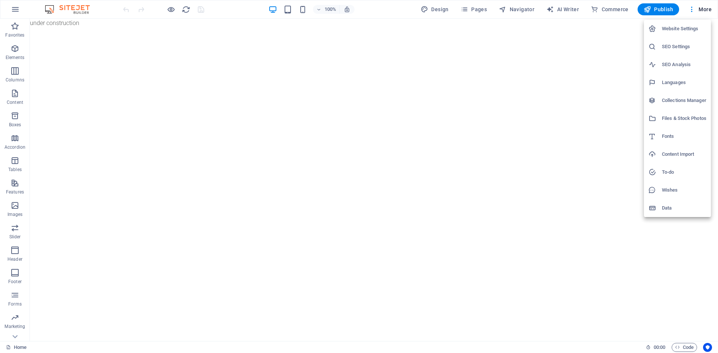
click at [388, 72] on div at bounding box center [359, 176] width 718 height 353
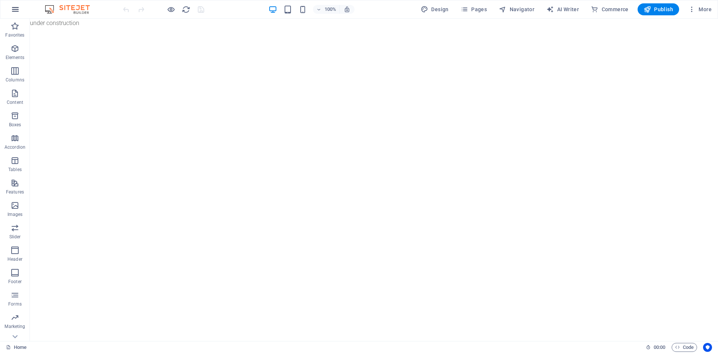
click at [16, 7] on icon "button" at bounding box center [15, 9] width 9 height 9
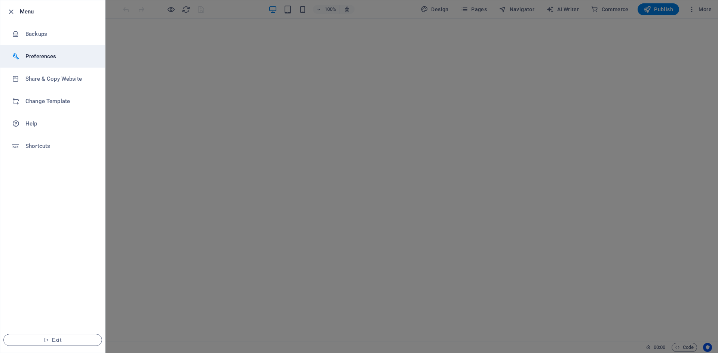
click at [49, 65] on li "Preferences" at bounding box center [52, 56] width 105 height 22
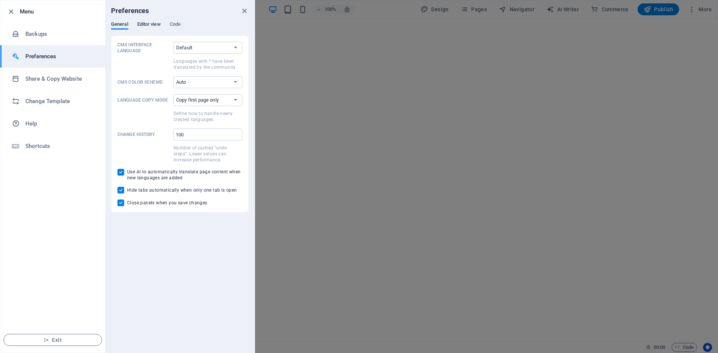
click at [144, 27] on span "Editor view" at bounding box center [149, 25] width 24 height 10
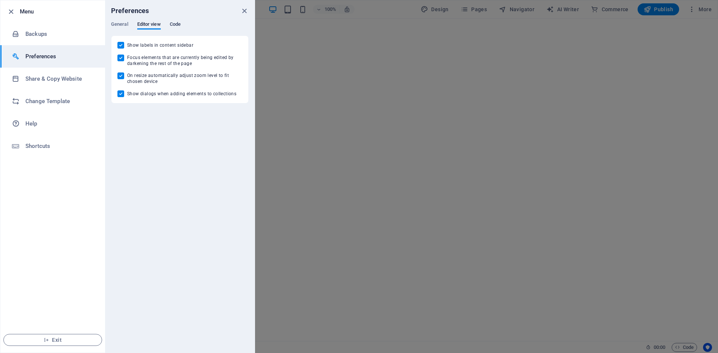
click at [173, 25] on span "Code" at bounding box center [175, 25] width 11 height 10
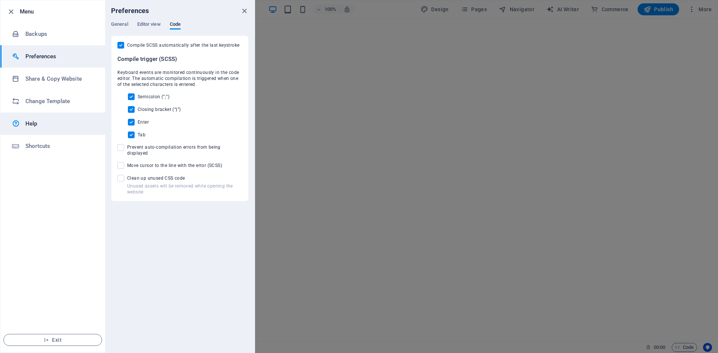
click at [65, 115] on link "Help" at bounding box center [52, 124] width 105 height 22
click at [52, 19] on li "Menu" at bounding box center [52, 11] width 105 height 22
click at [25, 15] on h6 "Menu" at bounding box center [59, 11] width 79 height 9
click at [8, 11] on icon "button" at bounding box center [11, 11] width 9 height 9
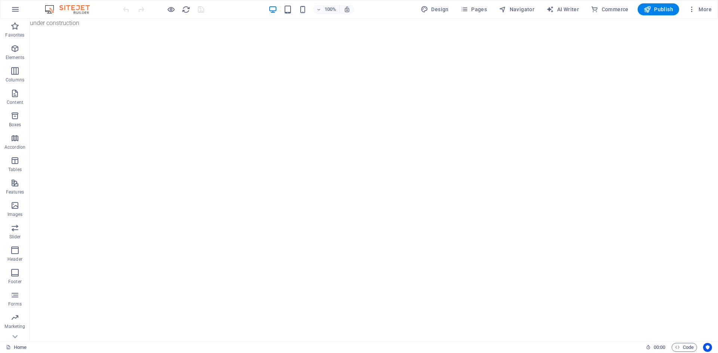
click at [68, 5] on img at bounding box center [71, 9] width 56 height 9
